Goal: Navigation & Orientation: Find specific page/section

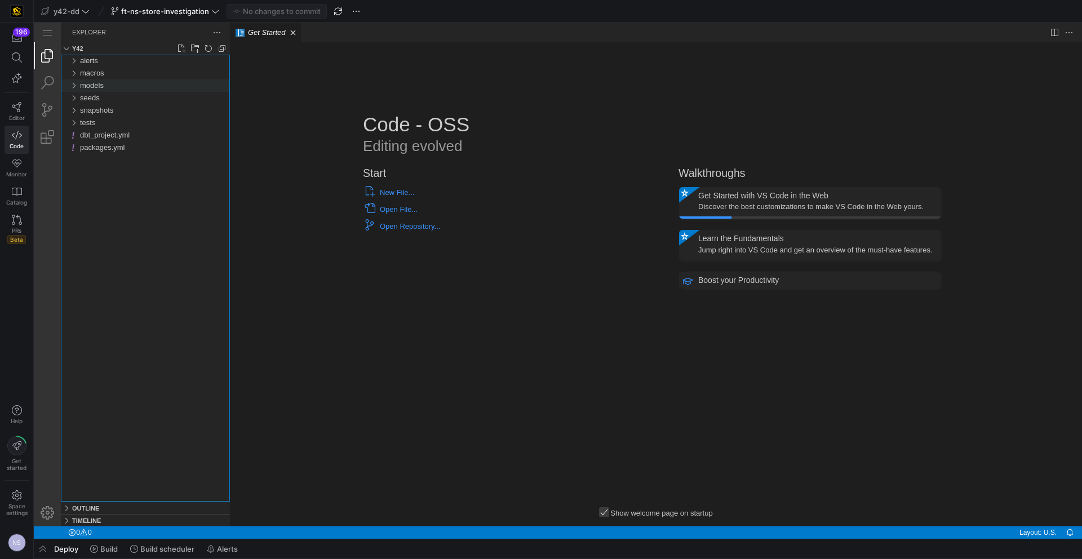
click at [102, 85] on span "models" at bounding box center [92, 85] width 24 height 8
